Goal: Use online tool/utility: Utilize a website feature to perform a specific function

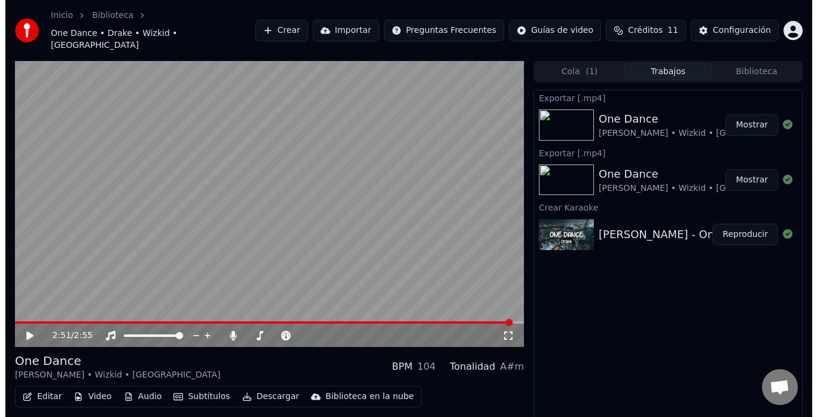
scroll to position [18, 0]
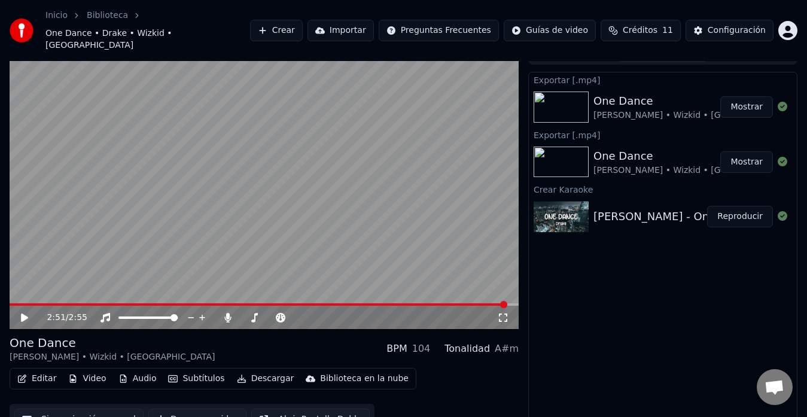
click at [43, 370] on button "Editar" at bounding box center [37, 378] width 48 height 17
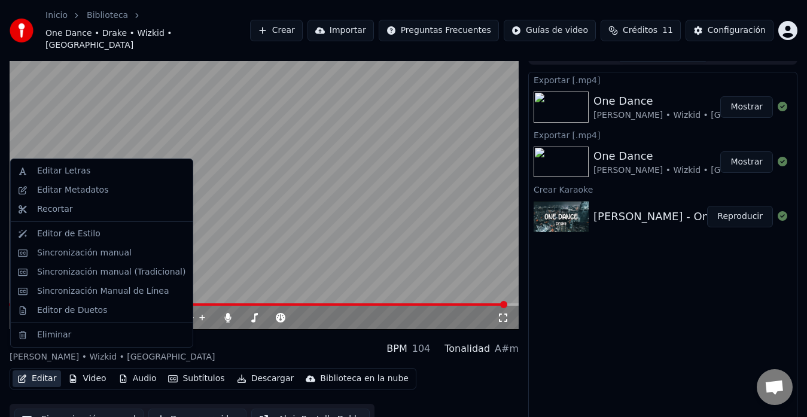
click at [43, 370] on button "Editar" at bounding box center [37, 378] width 48 height 17
click at [92, 166] on div "Editar Letras" at bounding box center [111, 171] width 148 height 12
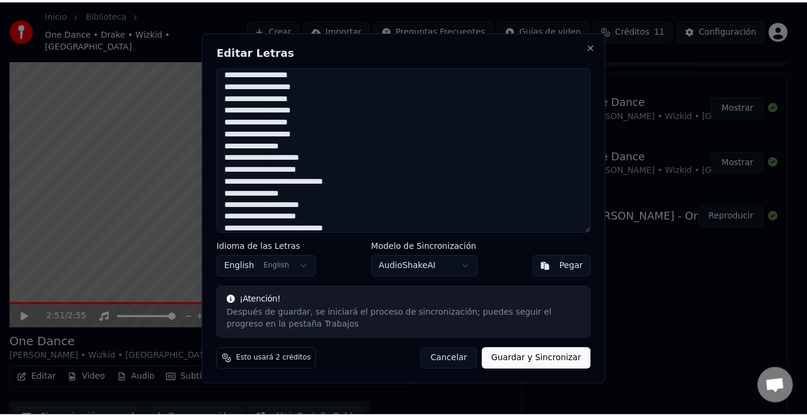
scroll to position [0, 0]
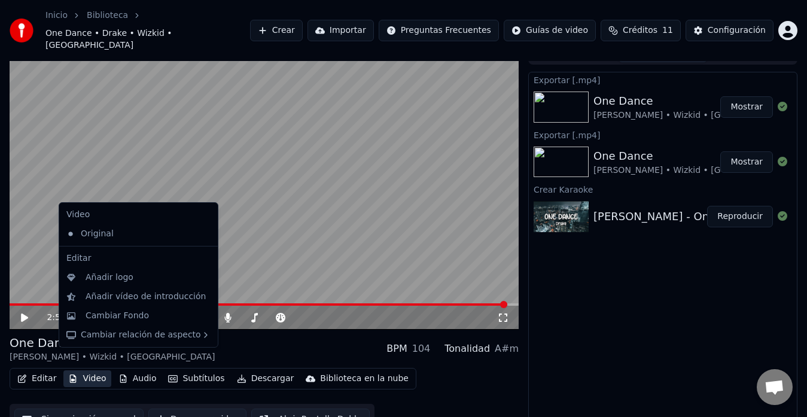
click at [84, 370] on button "Video" at bounding box center [86, 378] width 47 height 17
click at [97, 318] on div "Cambiar Fondo" at bounding box center [117, 316] width 63 height 12
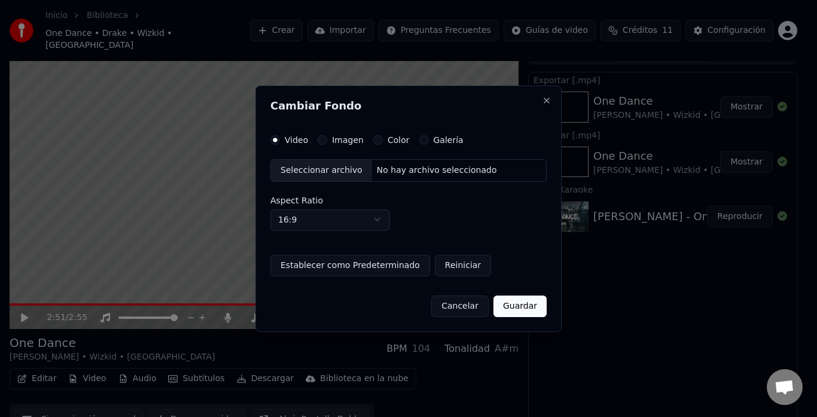
click at [419, 143] on div "Galería" at bounding box center [441, 140] width 44 height 10
click at [423, 138] on div "Galería" at bounding box center [441, 140] width 44 height 10
click at [419, 138] on button "Galería" at bounding box center [424, 140] width 10 height 10
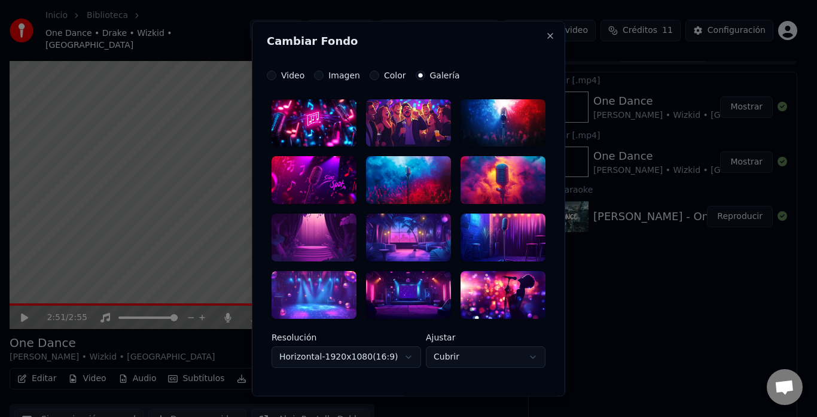
click at [370, 74] on button "Color" at bounding box center [375, 76] width 10 height 10
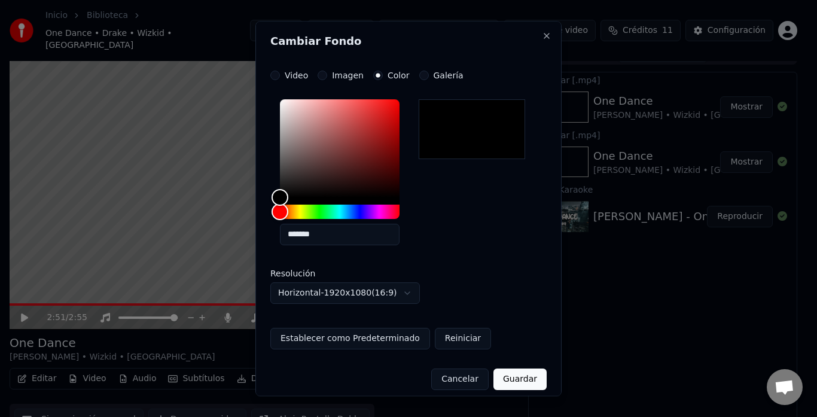
click at [322, 73] on button "Imagen" at bounding box center [322, 76] width 10 height 10
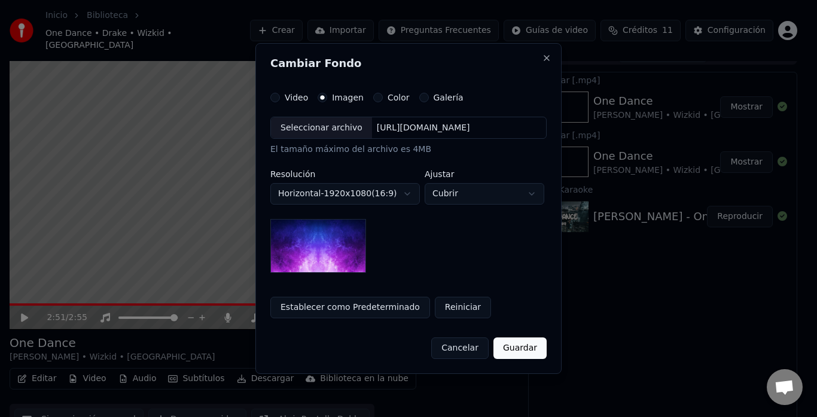
click at [270, 99] on button "Video" at bounding box center [275, 98] width 10 height 10
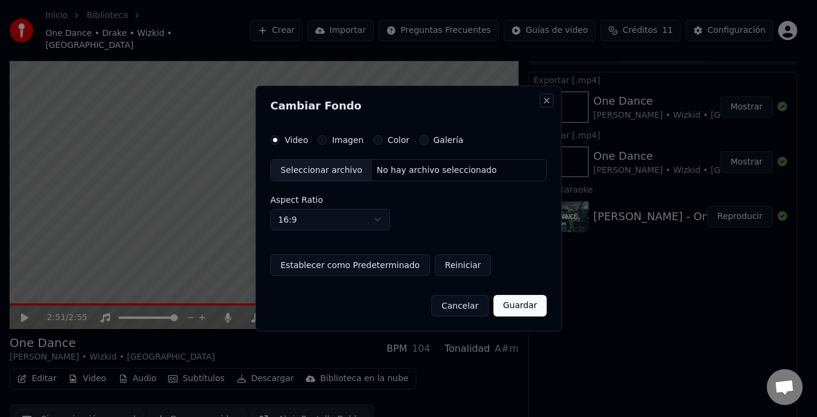
click at [546, 104] on button "Close" at bounding box center [547, 101] width 10 height 10
